Goal: Task Accomplishment & Management: Manage account settings

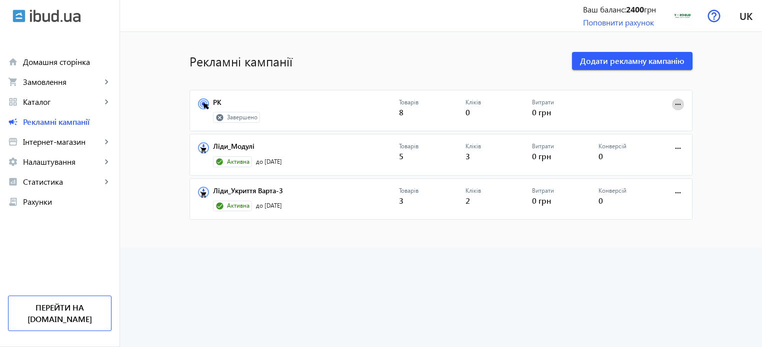
click at [672, 106] on mat-icon "more_horiz" at bounding box center [677, 104] width 11 height 11
click at [620, 127] on span "Редагувати" at bounding box center [646, 126] width 52 height 8
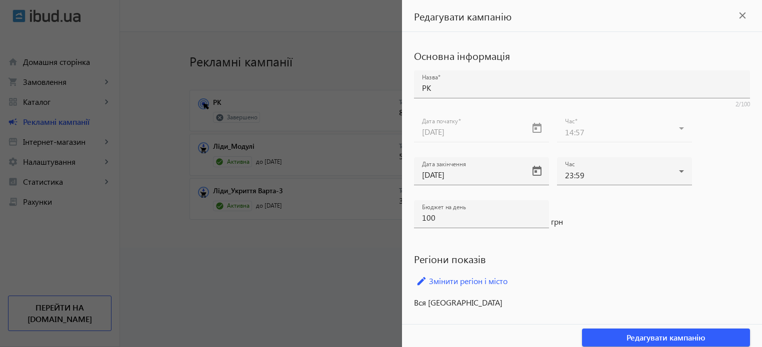
click at [375, 241] on div at bounding box center [381, 173] width 762 height 347
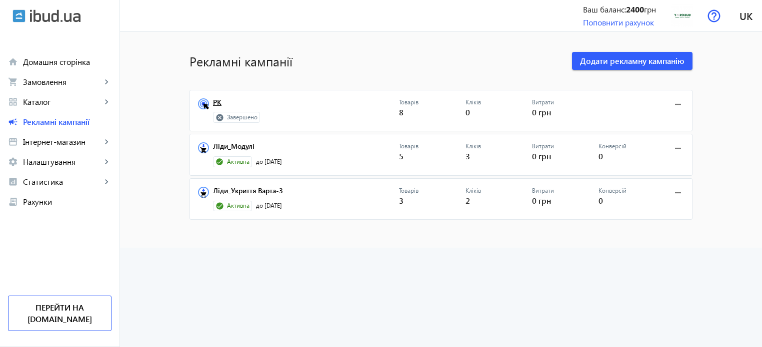
click at [216, 105] on link "РК" at bounding box center [306, 105] width 186 height 14
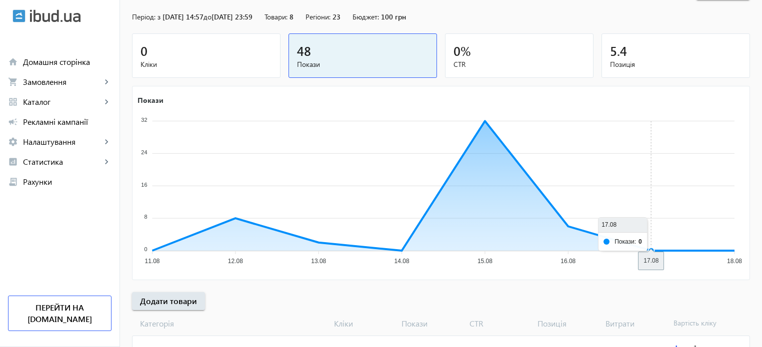
scroll to position [135, 0]
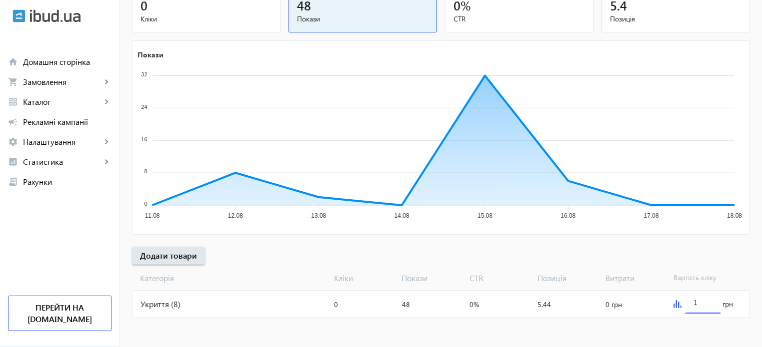
drag, startPoint x: 701, startPoint y: 303, endPoint x: 692, endPoint y: 305, distance: 9.1
click at [692, 305] on div "1" at bounding box center [702, 300] width 35 height 28
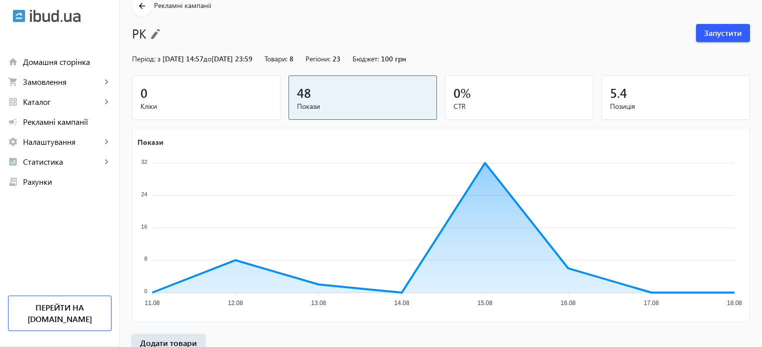
scroll to position [50, 0]
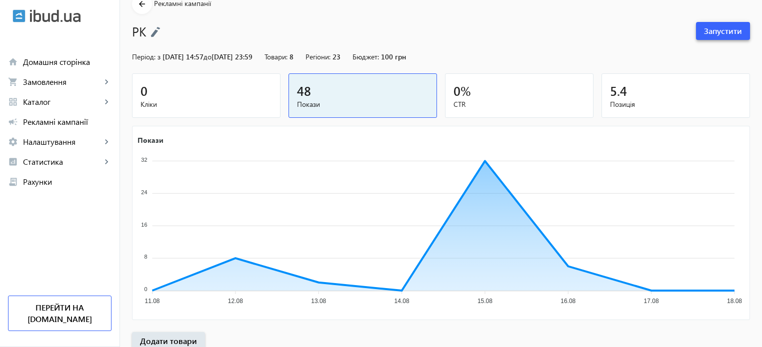
type input "2"
click at [708, 33] on span "Запустити" at bounding box center [723, 30] width 38 height 11
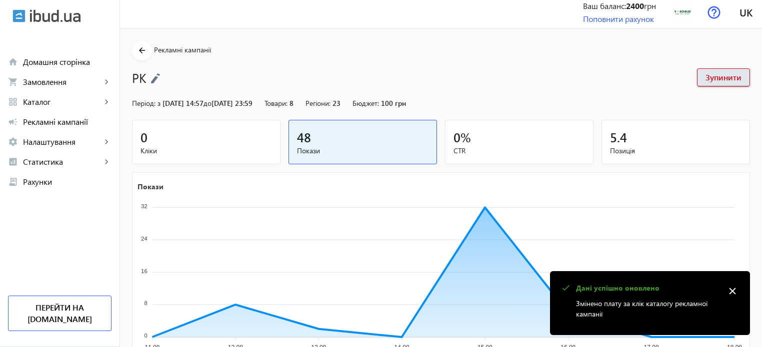
scroll to position [0, 0]
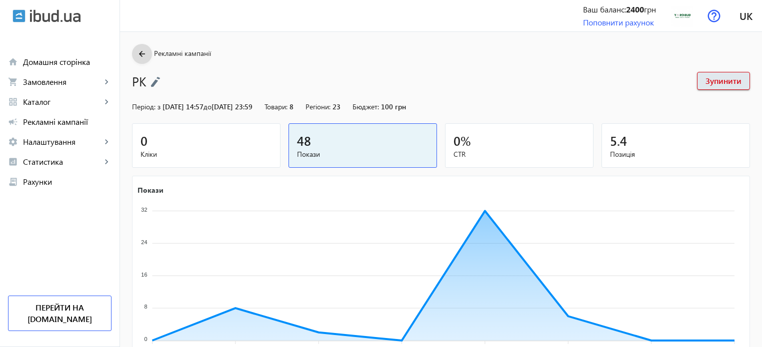
click at [140, 53] on mat-icon "arrow_back" at bounding box center [142, 54] width 12 height 12
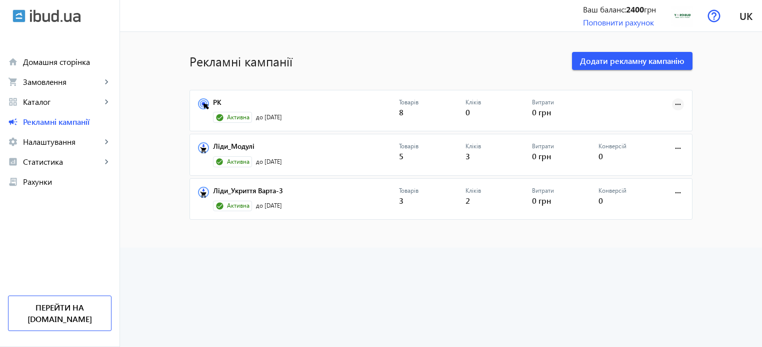
click at [673, 107] on mat-icon "more_horiz" at bounding box center [677, 104] width 11 height 11
click at [642, 149] on span "Редагувати" at bounding box center [646, 150] width 52 height 8
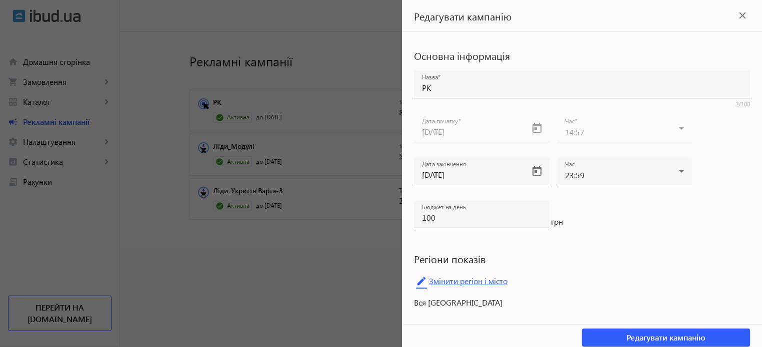
scroll to position [4, 0]
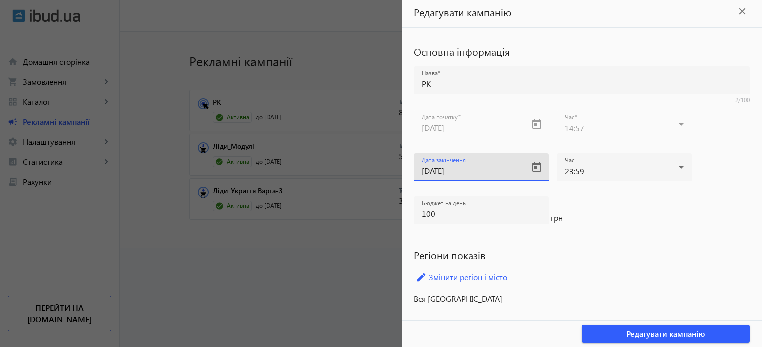
click at [460, 175] on input "18.08.2025" at bounding box center [472, 170] width 101 height 10
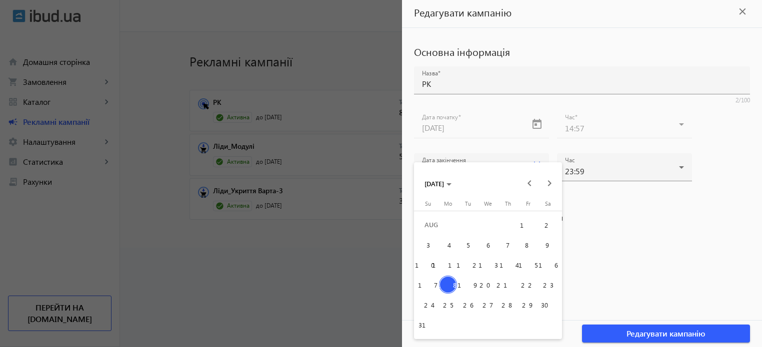
drag, startPoint x: 512, startPoint y: 283, endPoint x: 530, endPoint y: 286, distance: 17.7
click at [530, 286] on tr "17 18 19 20 21 22 23" at bounding box center [488, 285] width 140 height 20
click at [530, 286] on span "22" at bounding box center [528, 285] width 18 height 18
type input "22.08.2025"
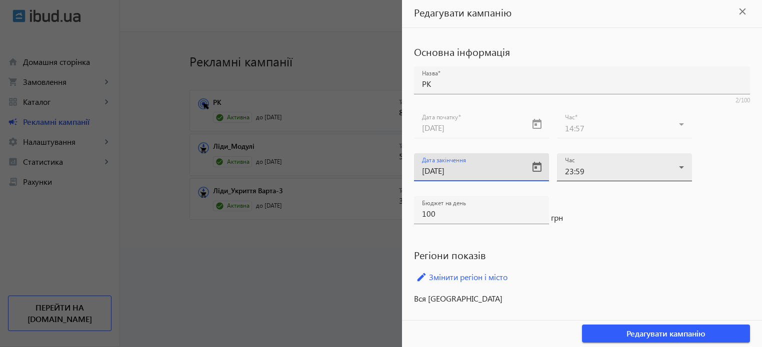
click at [625, 169] on div "23:59" at bounding box center [622, 171] width 114 height 8
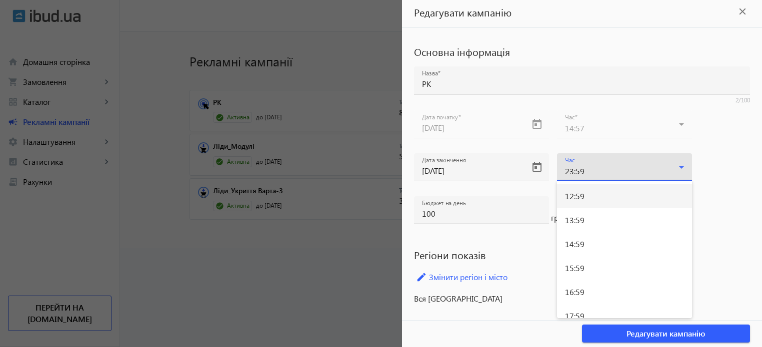
scroll to position [316, 0]
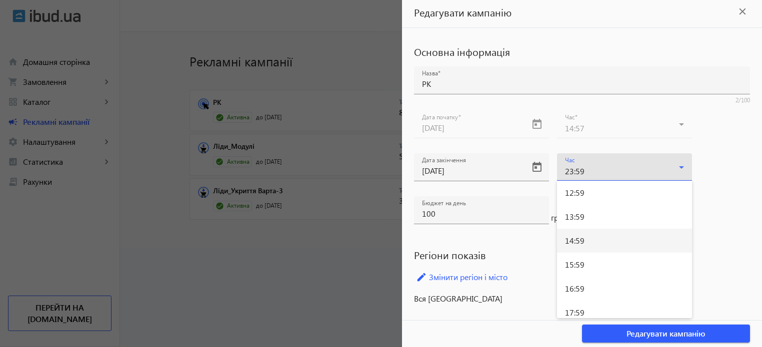
click at [575, 237] on span "14:59" at bounding box center [574, 241] width 19 height 8
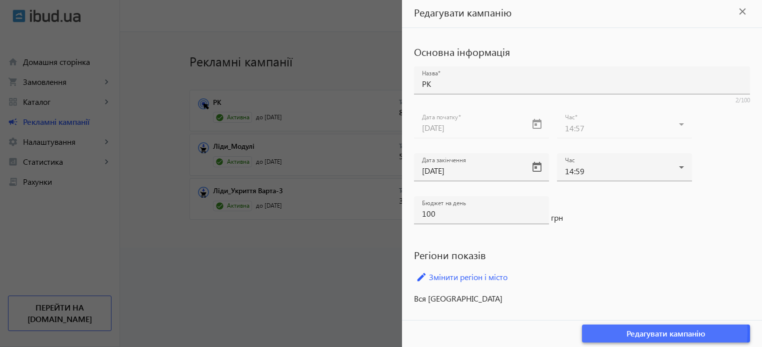
click at [634, 330] on span "Редагувати кампанію" at bounding box center [665, 333] width 79 height 11
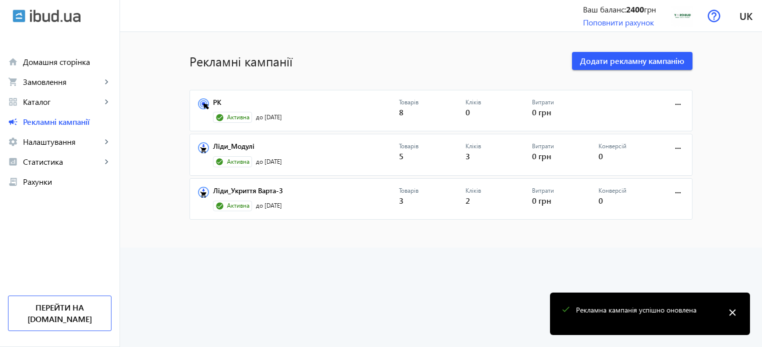
click at [473, 271] on advertising-list "Рекламні кампанії Додати рекламну кампанію РК Активна до 22.08.2025 Товарів 8 К…" at bounding box center [441, 189] width 642 height 315
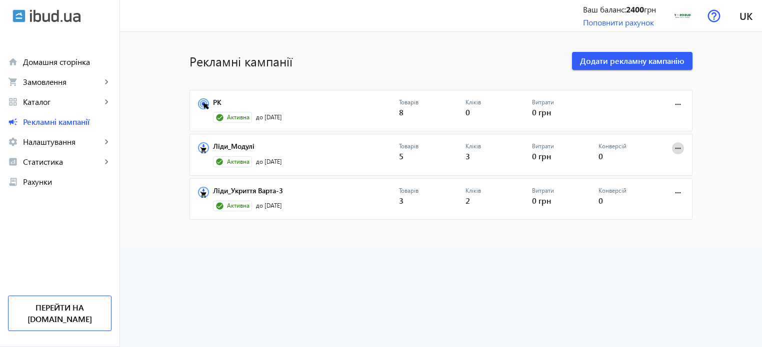
click at [672, 145] on button "more_horiz" at bounding box center [678, 148] width 12 height 12
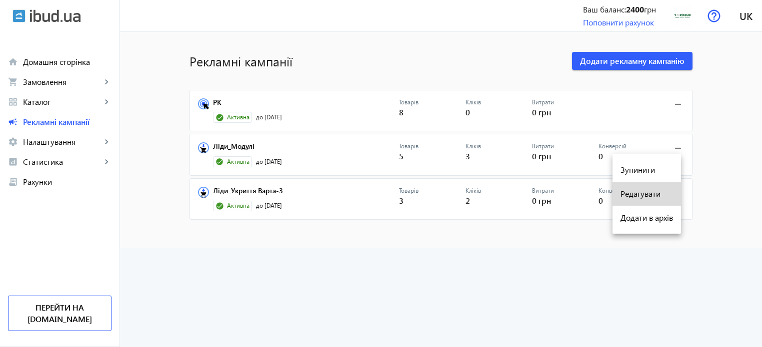
click at [626, 198] on span "Редагувати" at bounding box center [646, 194] width 52 height 8
type input "Ліди_Модулі"
type input "31.08.2025"
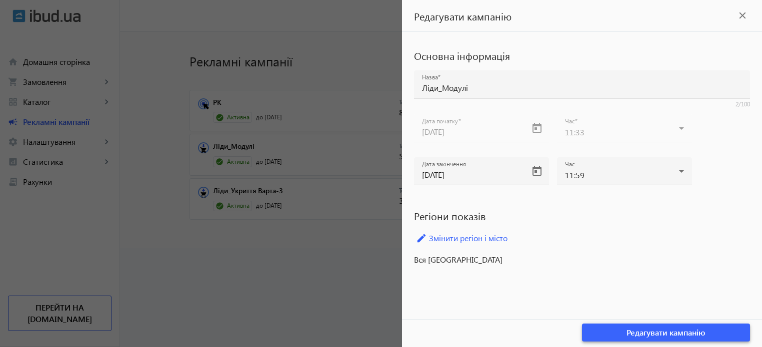
click at [628, 331] on span "Редагувати кампанію" at bounding box center [665, 332] width 79 height 11
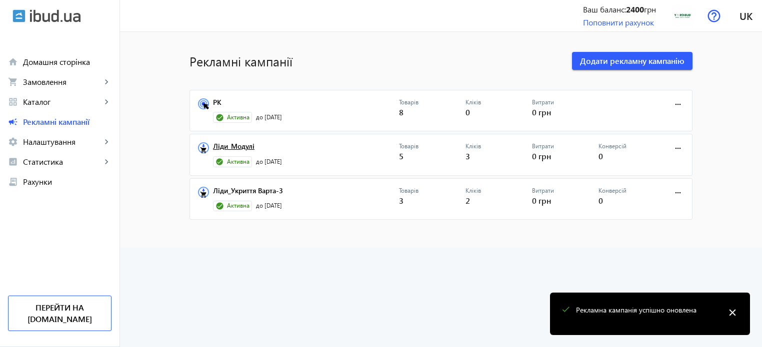
click at [238, 143] on link "Ліди_Модулі" at bounding box center [306, 149] width 186 height 14
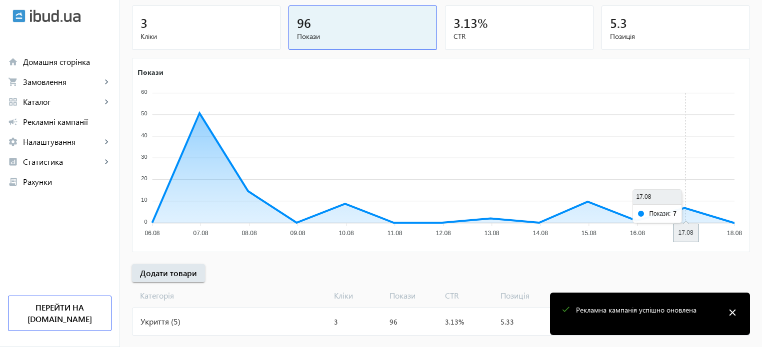
scroll to position [135, 0]
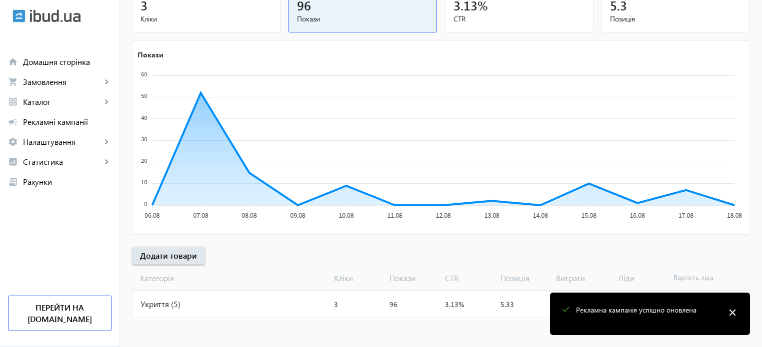
click at [740, 314] on span at bounding box center [731, 311] width 24 height 24
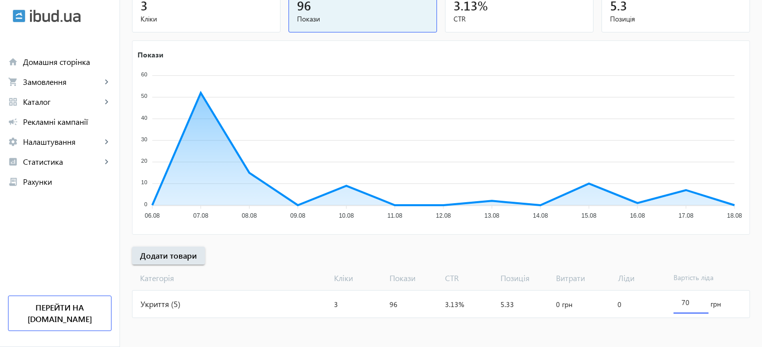
drag, startPoint x: 689, startPoint y: 300, endPoint x: 682, endPoint y: 299, distance: 7.2
click at [682, 299] on input "70" at bounding box center [690, 302] width 19 height 9
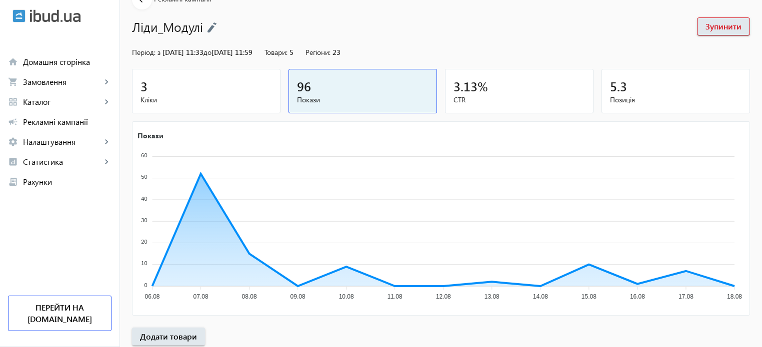
scroll to position [0, 0]
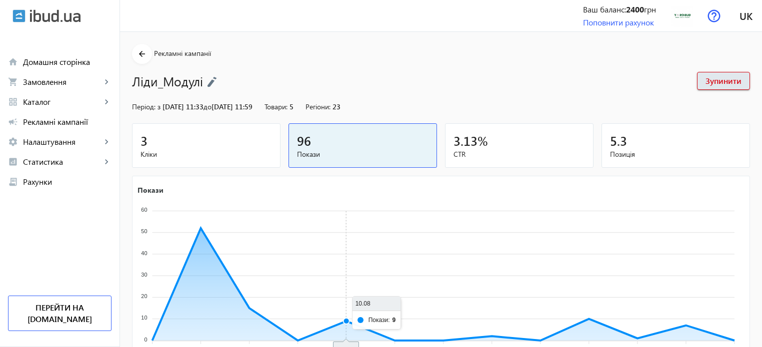
type input "90"
click at [356, 236] on icon "Покази 60 60 50 50 40 40 30 30 20 20 10 10 0 0 06.08 06.08 07.08 07.08 08.08 08…" at bounding box center [439, 271] width 615 height 175
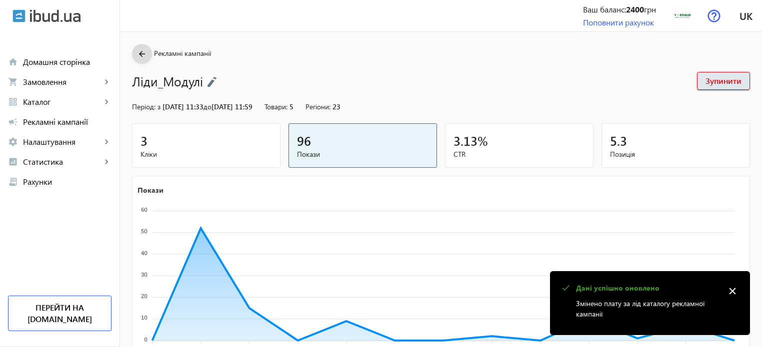
click at [137, 52] on mat-icon "arrow_back" at bounding box center [142, 54] width 12 height 12
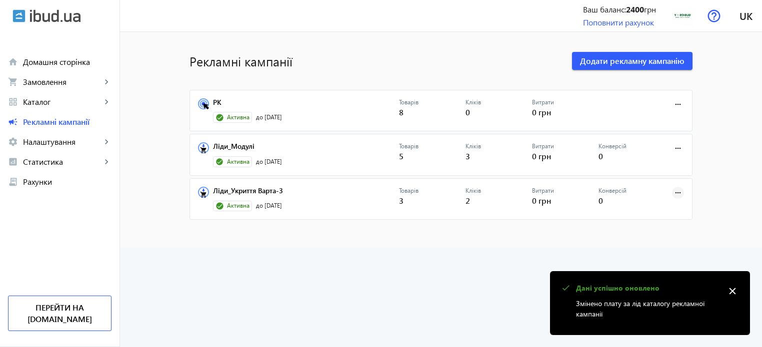
click at [674, 188] on mat-icon "more_horiz" at bounding box center [677, 192] width 11 height 11
click at [641, 239] on span "Редагувати" at bounding box center [646, 238] width 52 height 8
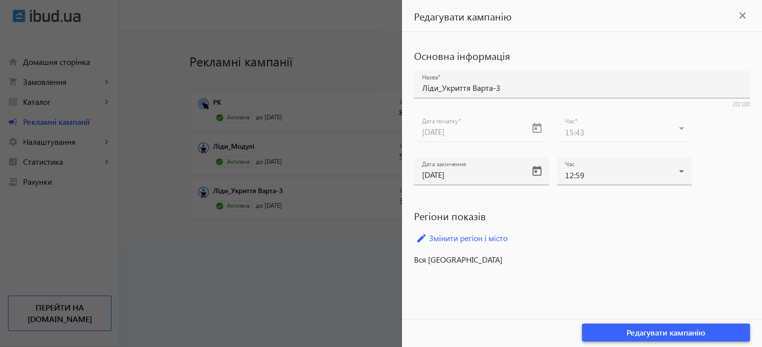
click at [653, 323] on span "button" at bounding box center [666, 333] width 168 height 24
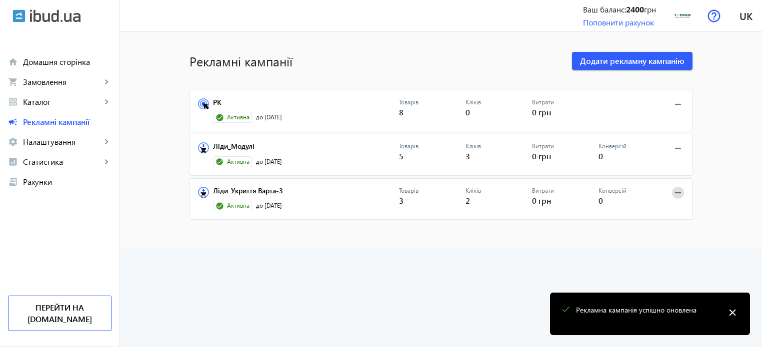
click at [231, 188] on link "Ліди_Укриття Варта-3" at bounding box center [306, 194] width 186 height 14
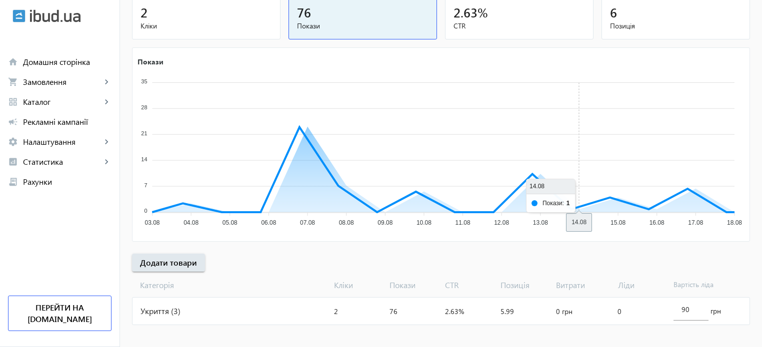
scroll to position [135, 0]
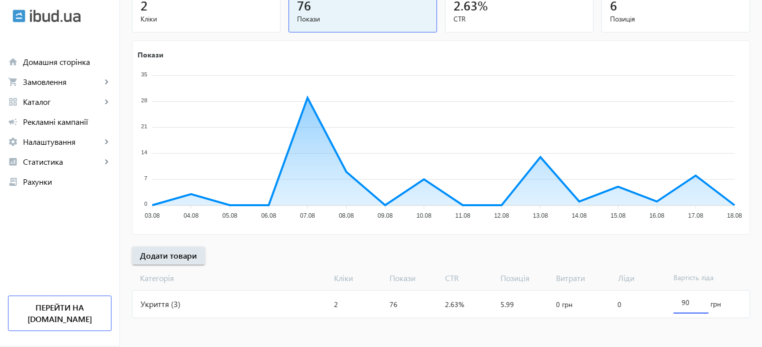
drag, startPoint x: 688, startPoint y: 299, endPoint x: 677, endPoint y: 299, distance: 11.0
click at [677, 299] on div "90" at bounding box center [690, 300] width 35 height 28
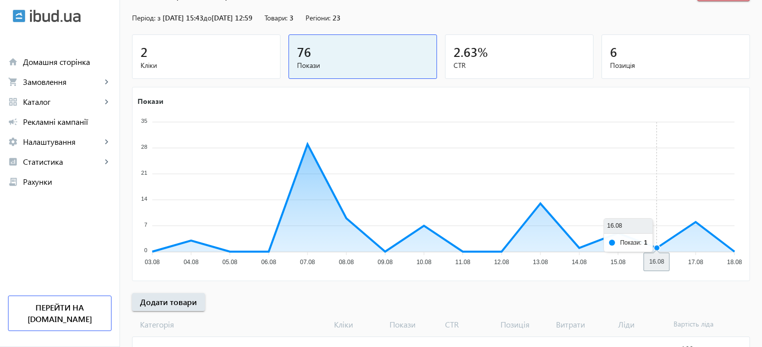
scroll to position [100, 0]
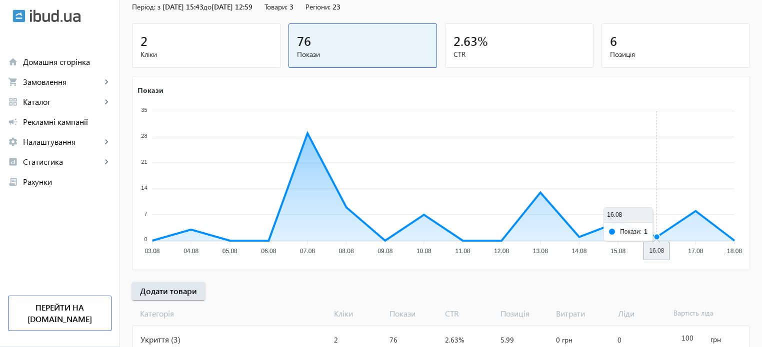
type input "100"
drag, startPoint x: 666, startPoint y: 220, endPoint x: 658, endPoint y: 213, distance: 10.3
click at [664, 219] on icon "Покази 35 35 28 28 21 21 14 14 7 7 0 0 03.08 03.08 04.08 04.08 05.08 05.08 06.0…" at bounding box center [439, 171] width 615 height 175
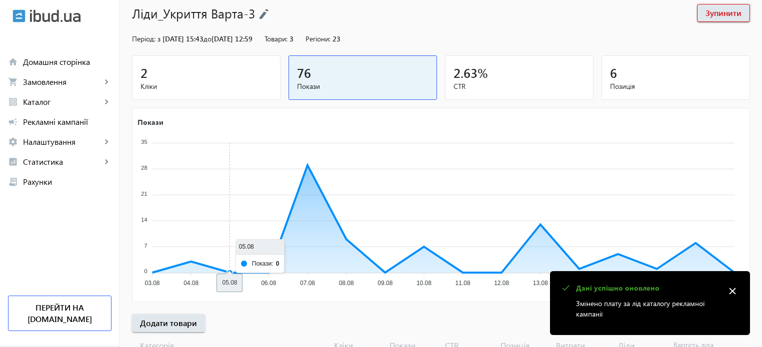
scroll to position [0, 0]
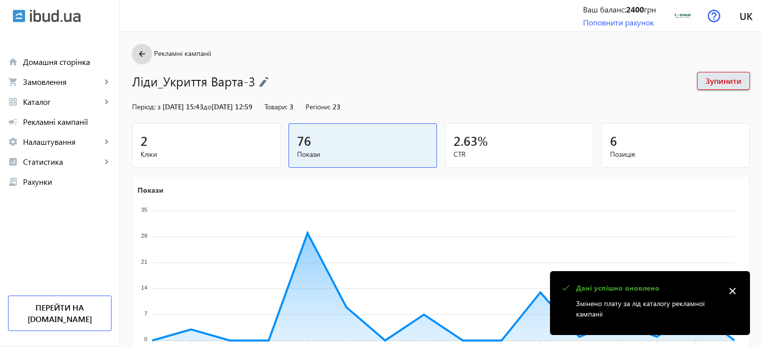
click at [139, 61] on span at bounding box center [142, 54] width 20 height 24
